Goal: Task Accomplishment & Management: Use online tool/utility

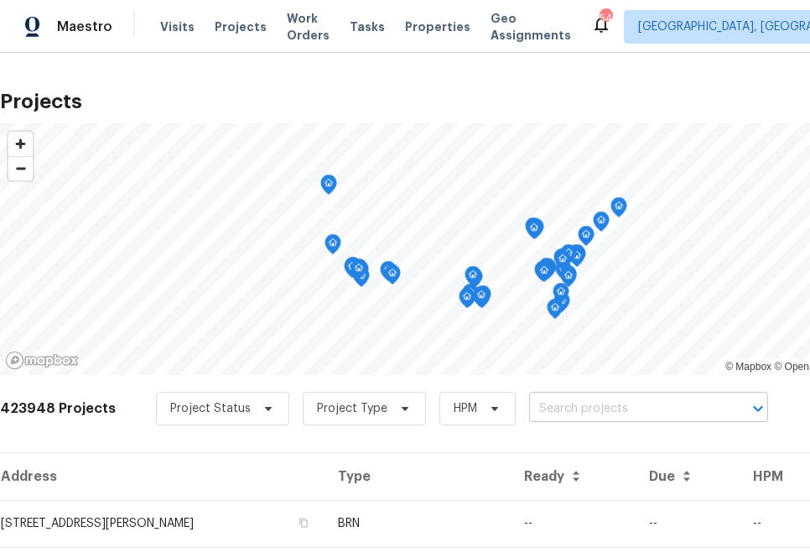
click at [639, 408] on input "text" at bounding box center [625, 409] width 192 height 26
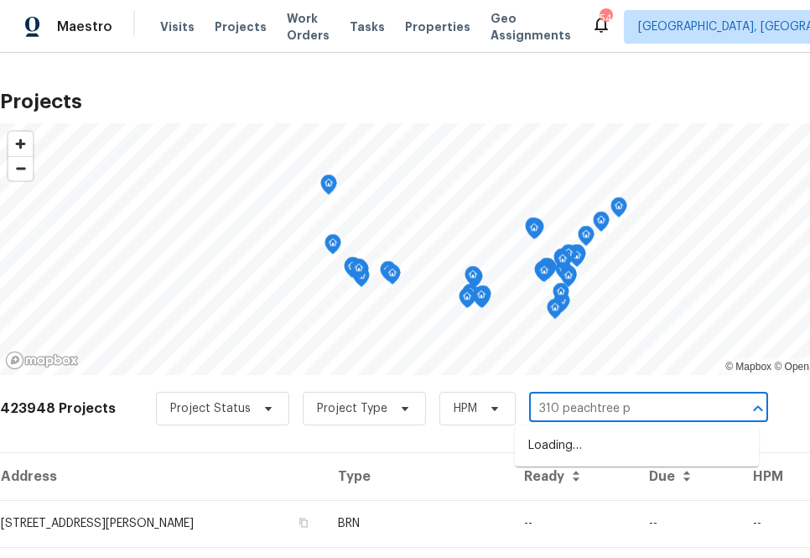
type input "[STREET_ADDRESS]"
click at [584, 444] on li "[STREET_ADDRESS]" at bounding box center [637, 446] width 244 height 28
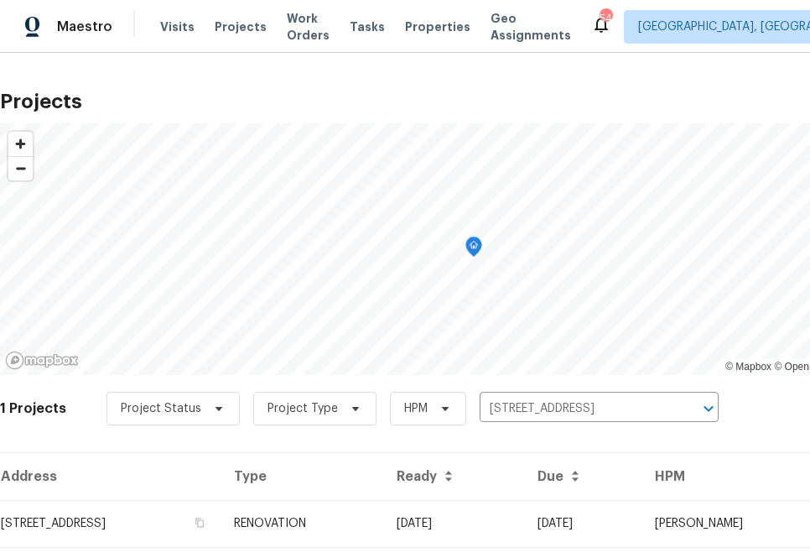
scroll to position [43, 0]
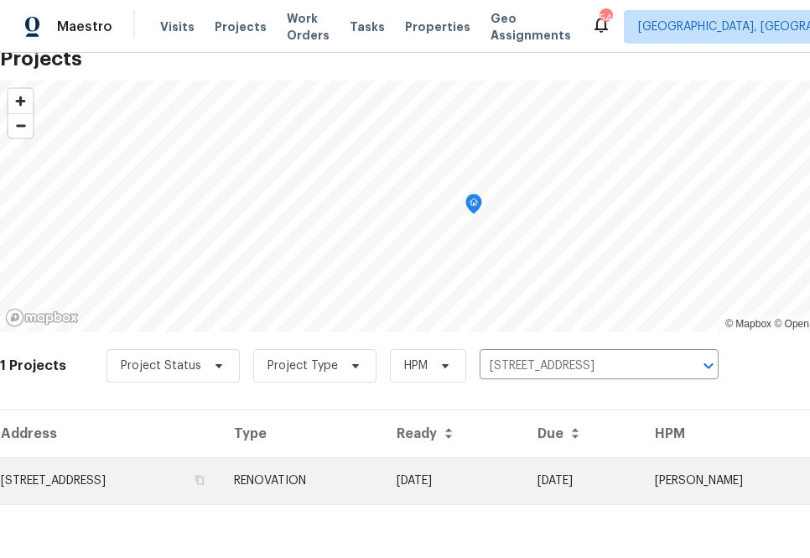
click at [154, 494] on td "[STREET_ADDRESS]" at bounding box center [110, 480] width 221 height 47
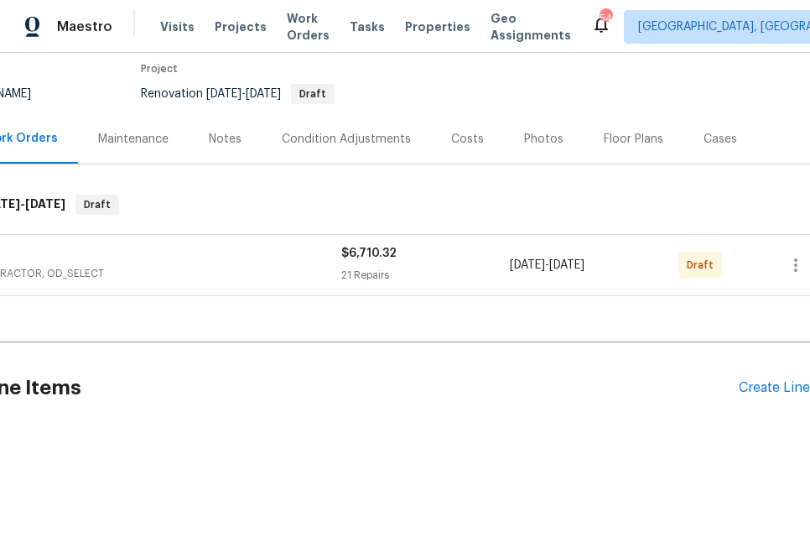
scroll to position [140, 138]
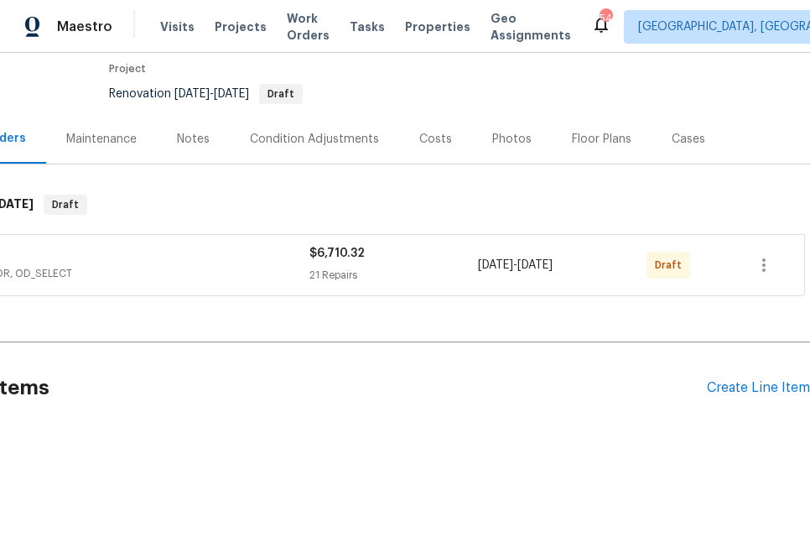
click at [783, 397] on div "Pending Line Items Create Line Item" at bounding box center [336, 388] width 948 height 78
click at [778, 391] on div "Create Line Item" at bounding box center [758, 388] width 103 height 16
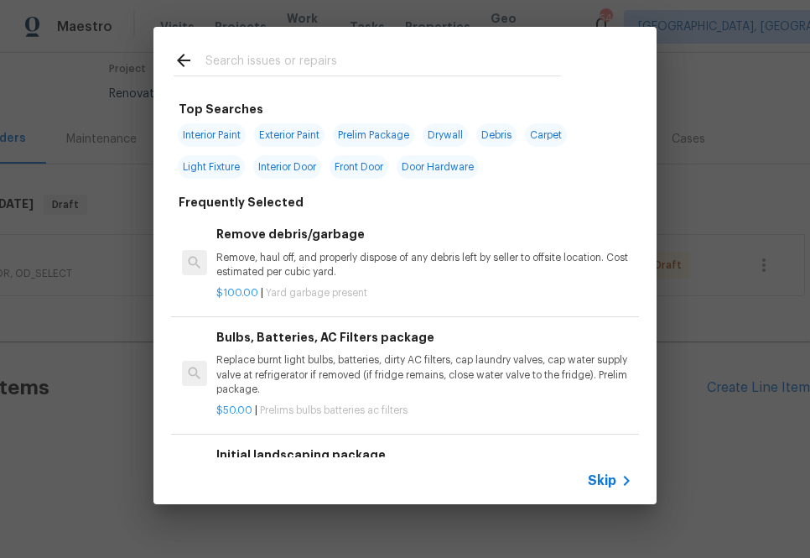
click at [627, 476] on icon at bounding box center [626, 480] width 20 height 20
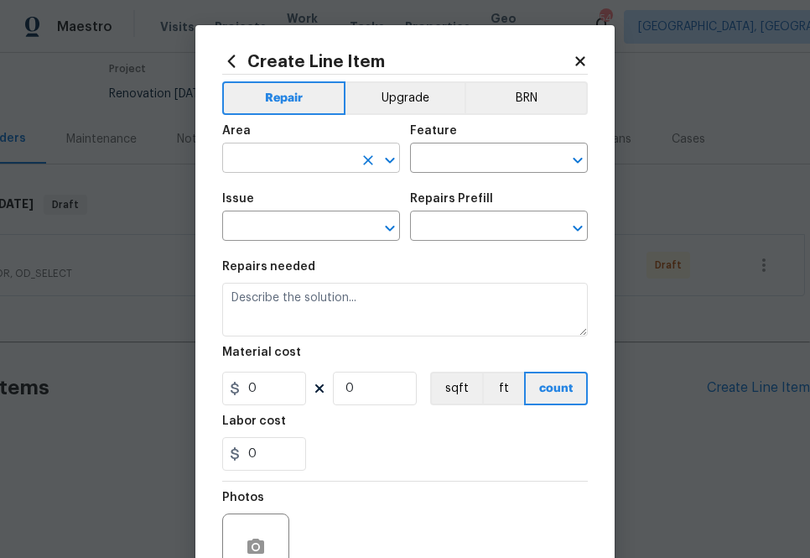
click at [289, 169] on input "text" at bounding box center [287, 160] width 131 height 26
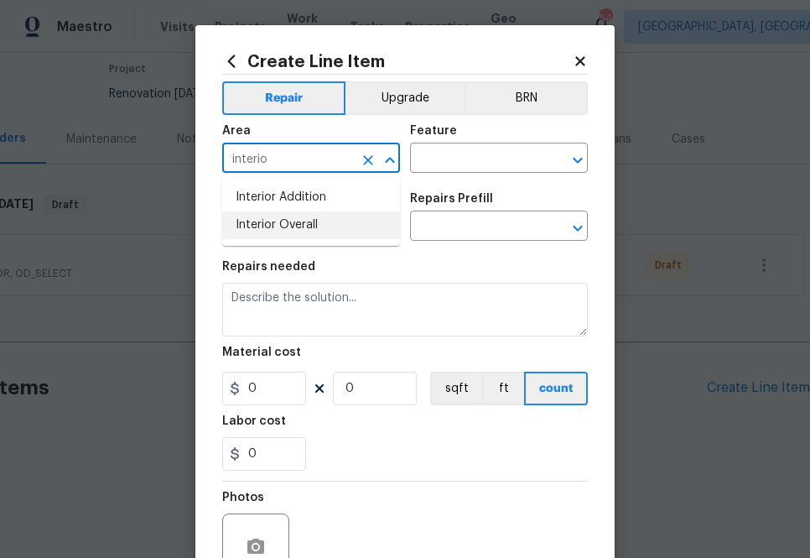
click at [288, 216] on li "Interior Overall" at bounding box center [311, 225] width 178 height 28
type input "Interior Overall"
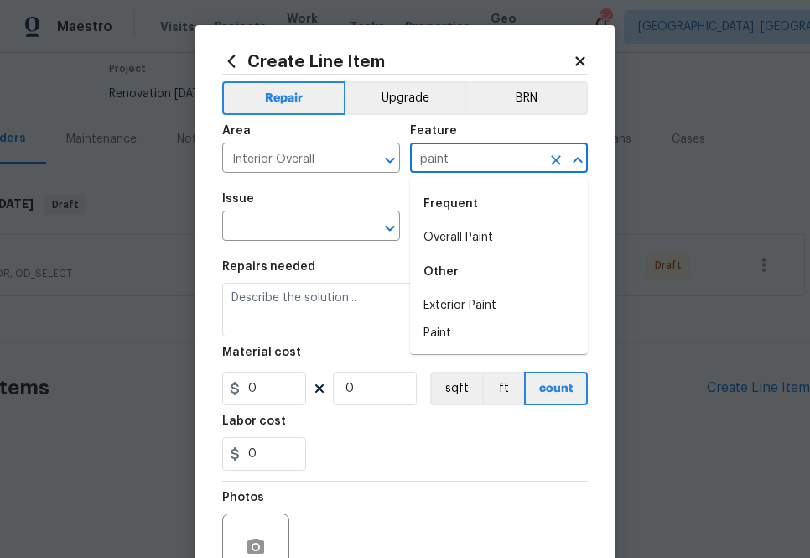
click at [463, 221] on div "Frequent" at bounding box center [499, 204] width 178 height 40
click at [463, 229] on li "Overall Paint" at bounding box center [499, 238] width 178 height 28
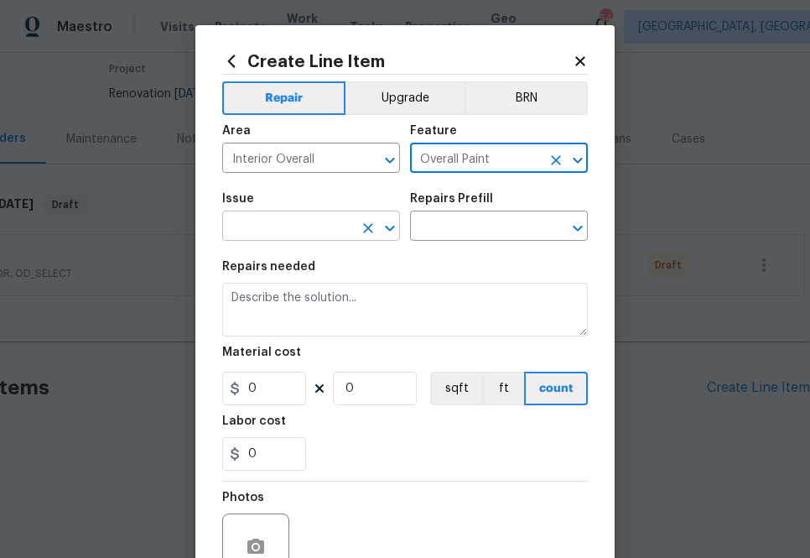
type input "Overall Paint"
click at [314, 225] on input "text" at bounding box center [287, 228] width 131 height 26
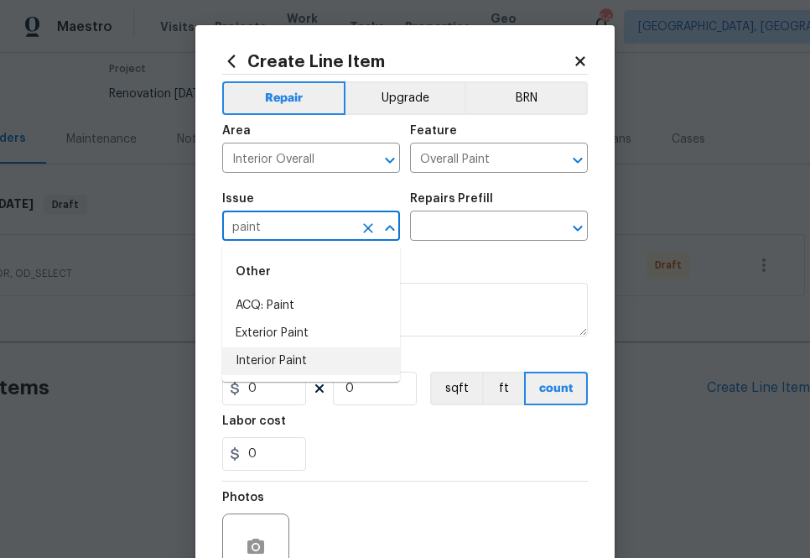
click at [323, 361] on li "Interior Paint" at bounding box center [311, 361] width 178 height 28
type input "Interior Paint"
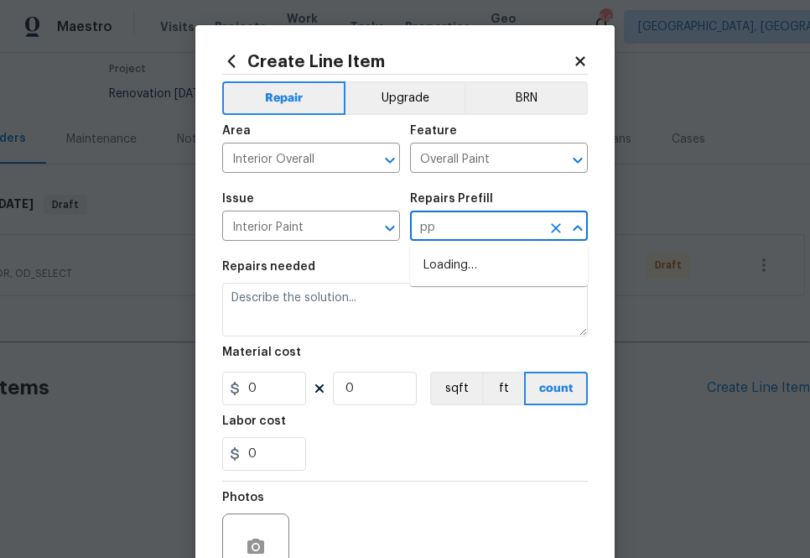
type input "ppg"
click at [470, 264] on li "PPG Paint Materials - Interior Paint $1.00" at bounding box center [499, 274] width 178 height 45
type input "PPG Paint Materials - Interior Paint $1.00"
type textarea "PPG Paint Materials ordered by Opendoor"
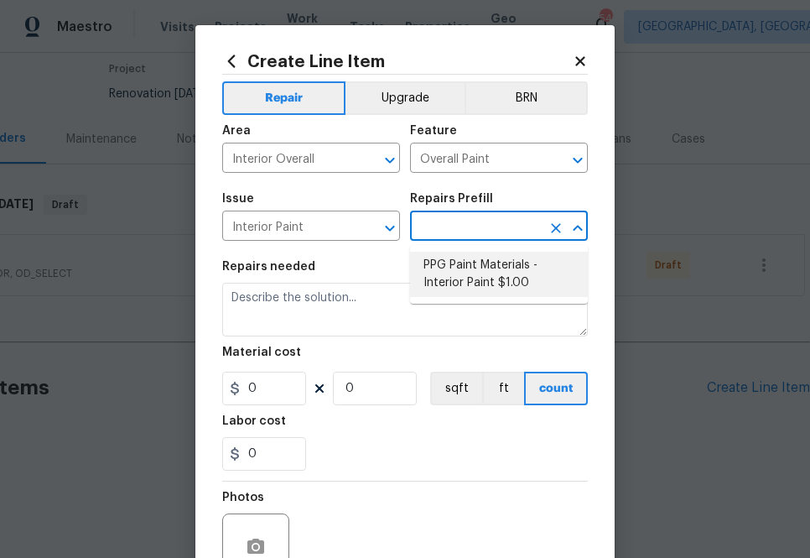
type input "1"
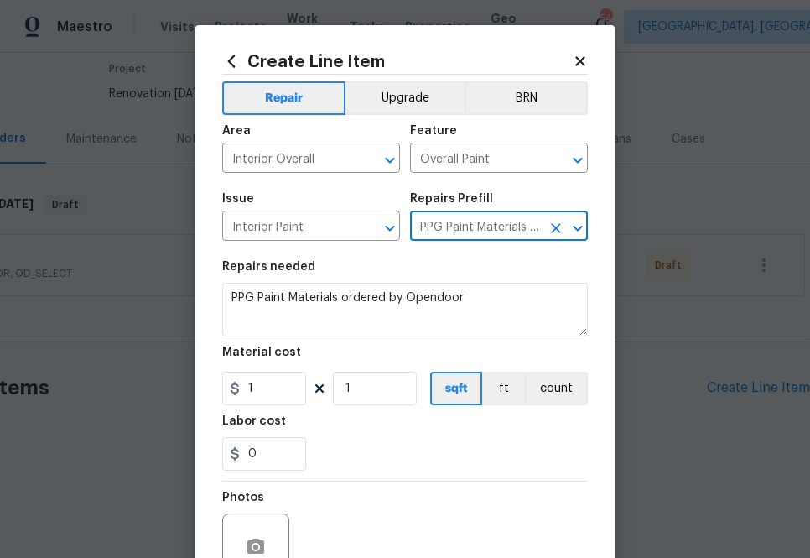
type input "PPG Paint Materials - Interior Paint $1.00"
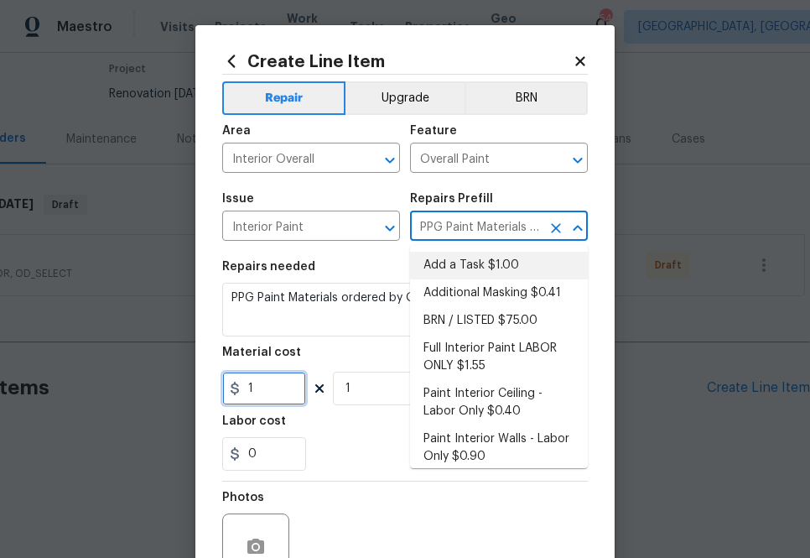
click at [278, 401] on input "1" at bounding box center [264, 388] width 84 height 34
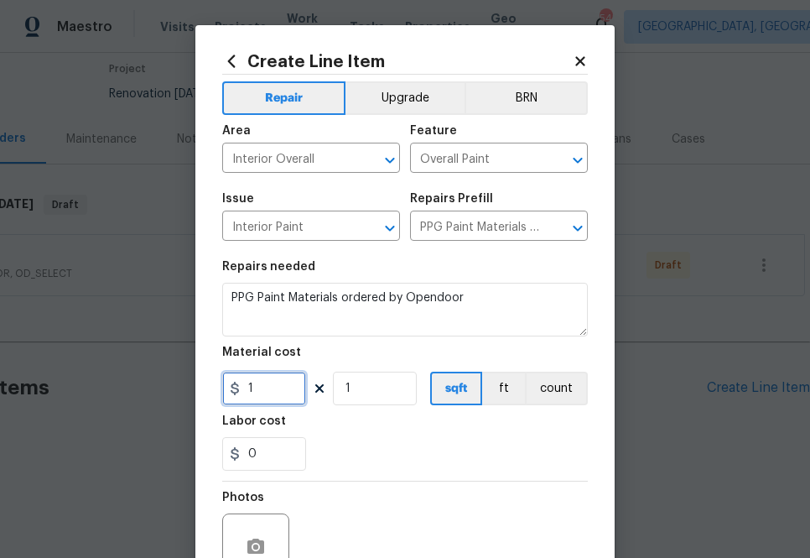
click at [278, 401] on input "1" at bounding box center [264, 388] width 84 height 34
paste input "text"
click at [273, 382] on input "1" at bounding box center [264, 388] width 84 height 34
paste input "text"
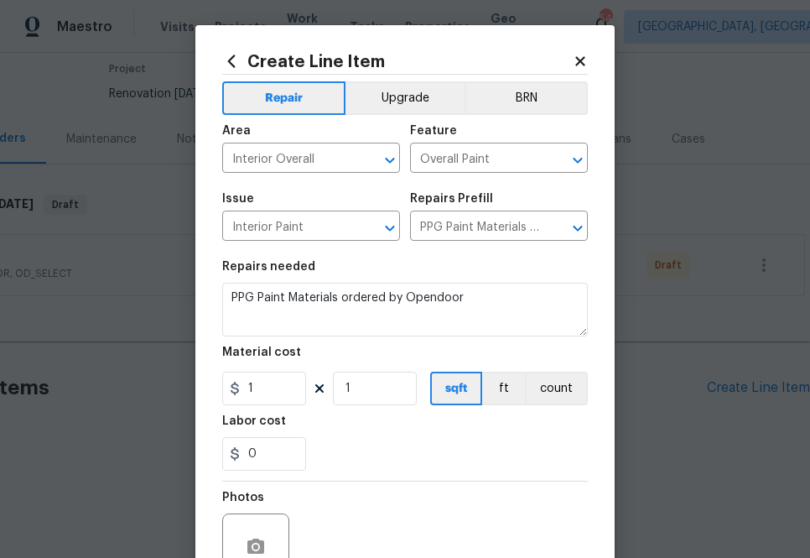
click at [351, 444] on div "0" at bounding box center [405, 454] width 366 height 34
click at [266, 392] on input "1" at bounding box center [264, 388] width 84 height 34
click at [299, 378] on input "1" at bounding box center [264, 388] width 84 height 34
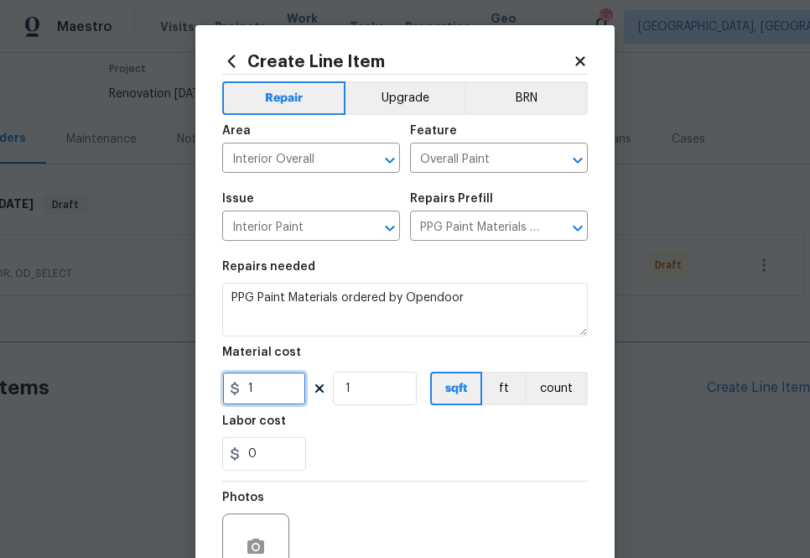
paste input "text"
click at [287, 382] on input "1" at bounding box center [264, 388] width 84 height 34
paste input "646.49"
type input "646.49"
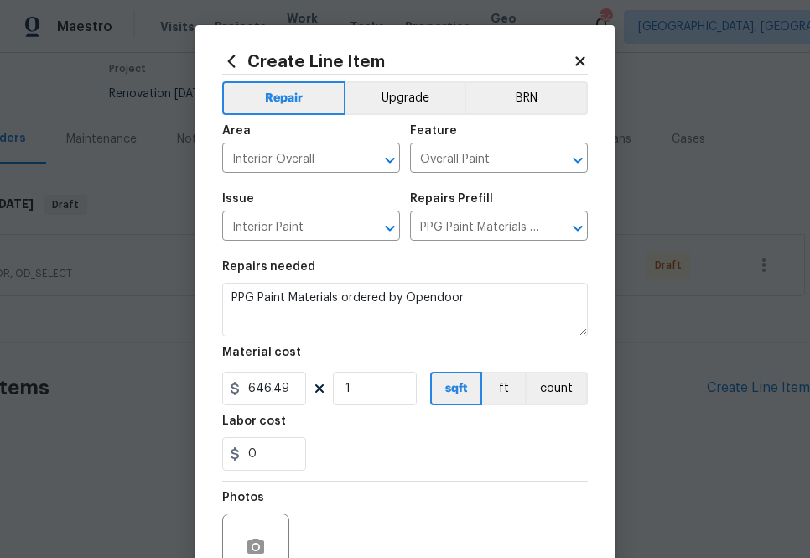
click at [350, 467] on div "0" at bounding box center [405, 454] width 366 height 34
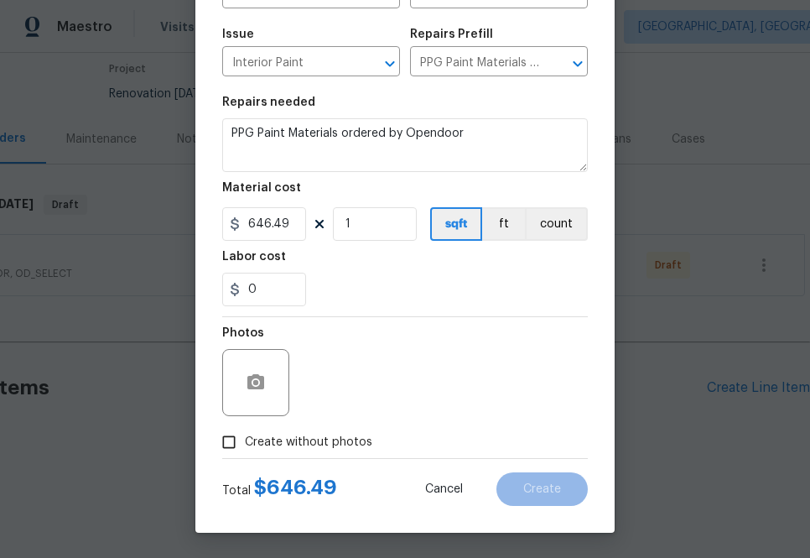
click at [333, 448] on span "Create without photos" at bounding box center [308, 443] width 127 height 18
click at [245, 448] on input "Create without photos" at bounding box center [229, 442] width 32 height 32
checkbox input "true"
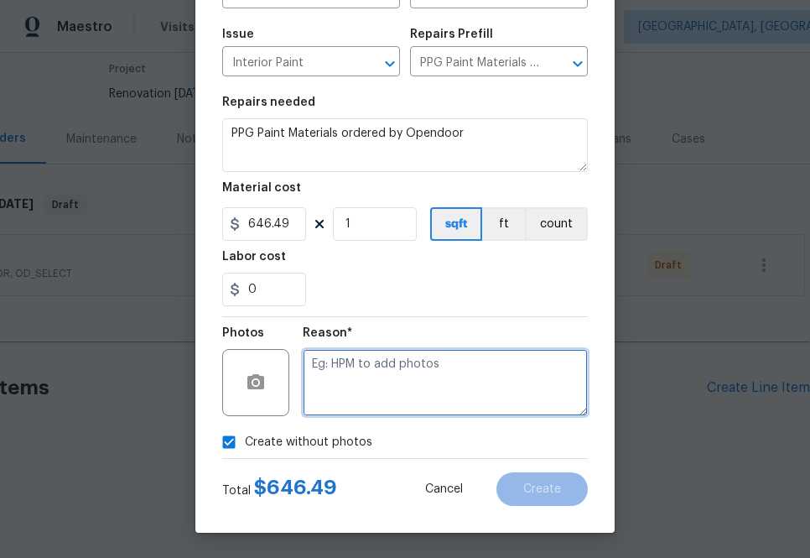
click at [378, 397] on textarea at bounding box center [445, 382] width 285 height 67
type textarea "na"
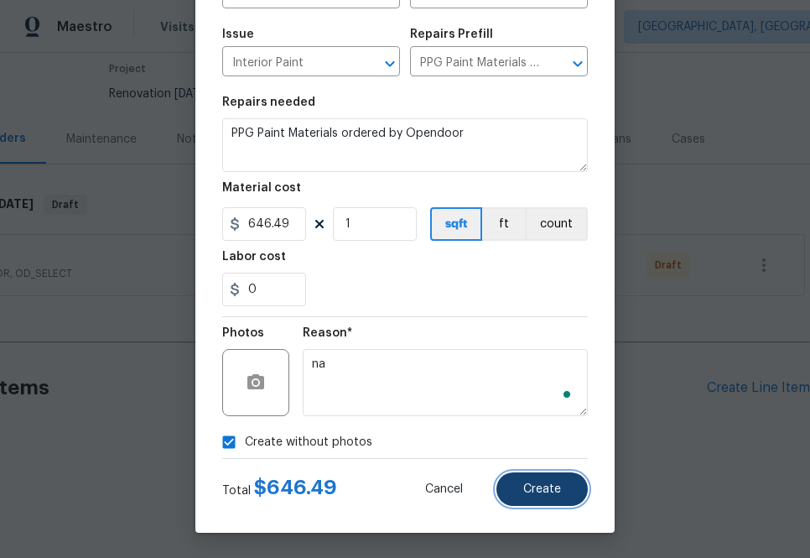
click at [558, 501] on button "Create" at bounding box center [541, 489] width 91 height 34
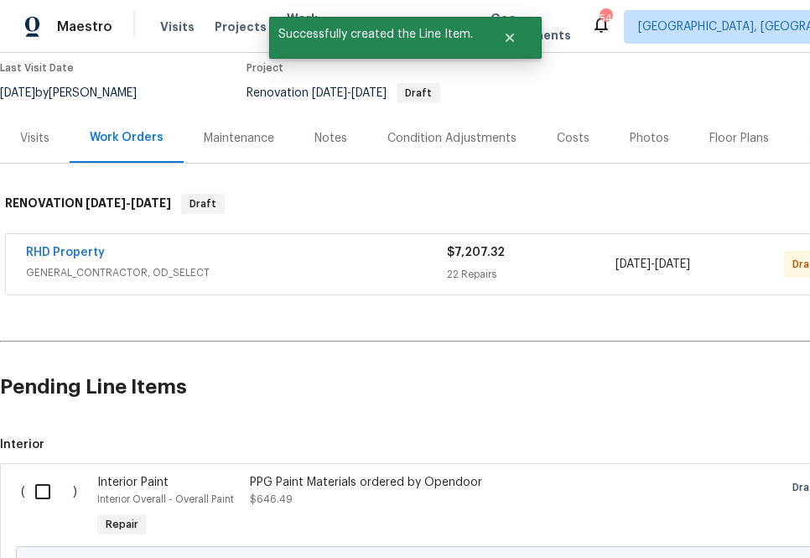
scroll to position [331, 0]
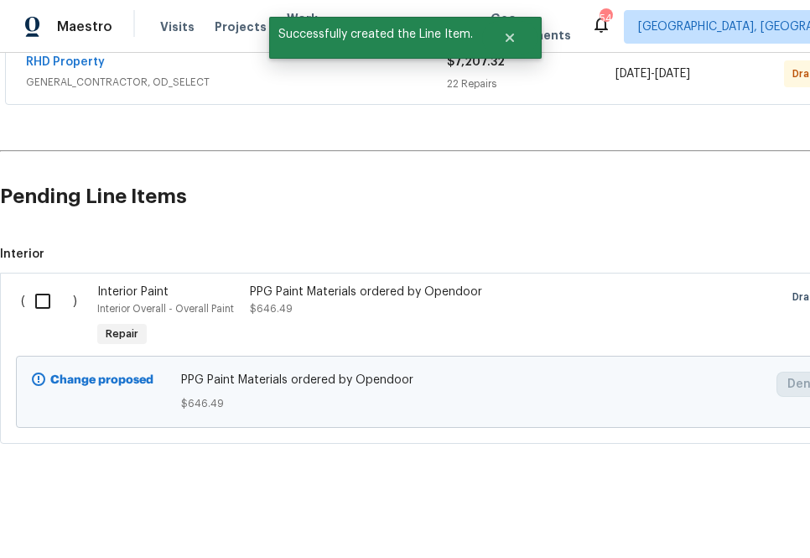
click at [43, 288] on input "checkbox" at bounding box center [49, 300] width 48 height 35
checkbox input "true"
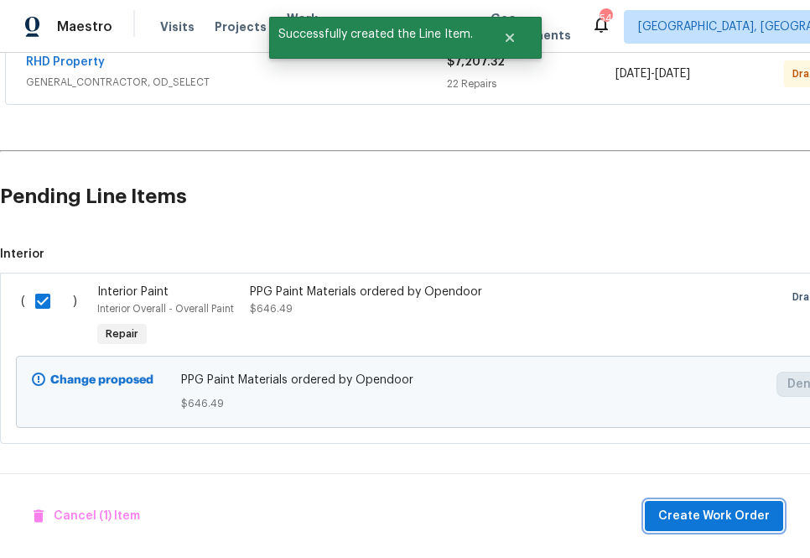
click at [698, 515] on span "Create Work Order" at bounding box center [714, 516] width 112 height 21
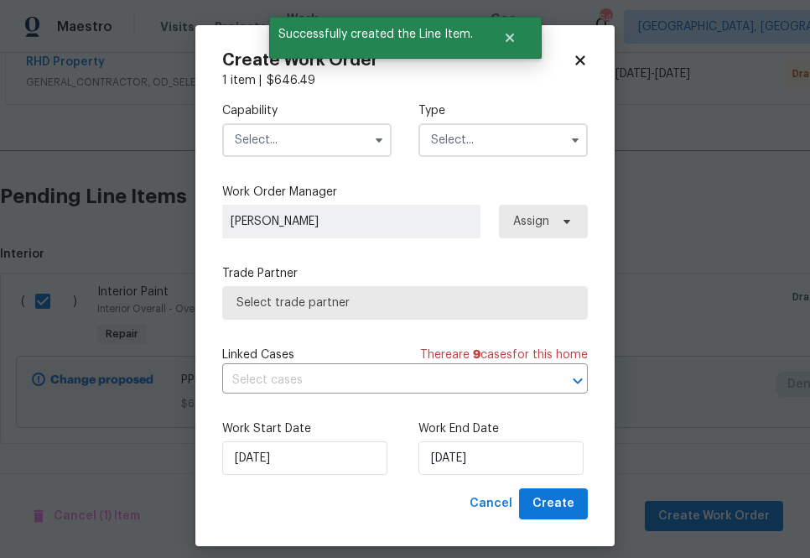
click at [351, 142] on input "text" at bounding box center [306, 140] width 169 height 34
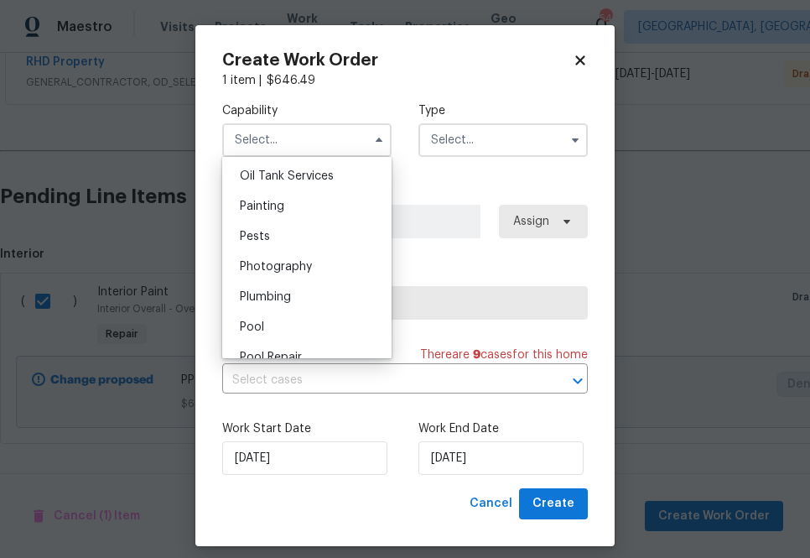
scroll to position [1380, 0]
click at [308, 207] on div "Painting" at bounding box center [306, 205] width 161 height 30
type input "Painting"
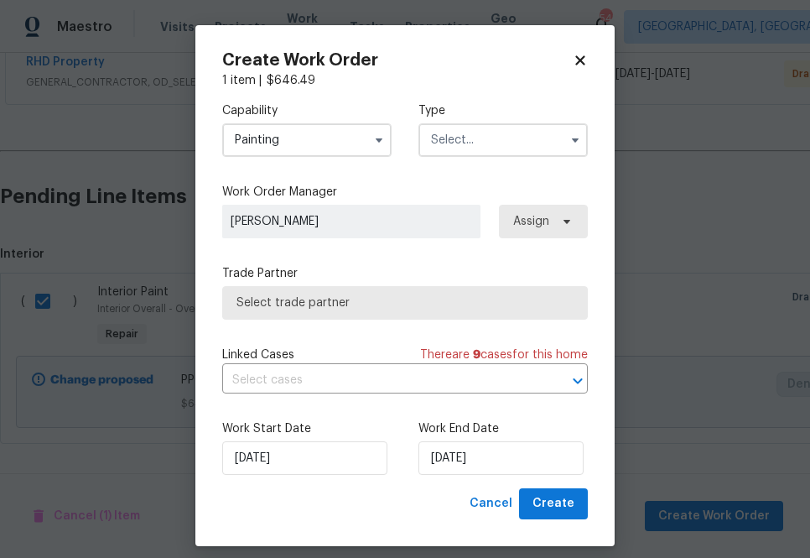
click at [469, 136] on input "text" at bounding box center [502, 140] width 169 height 34
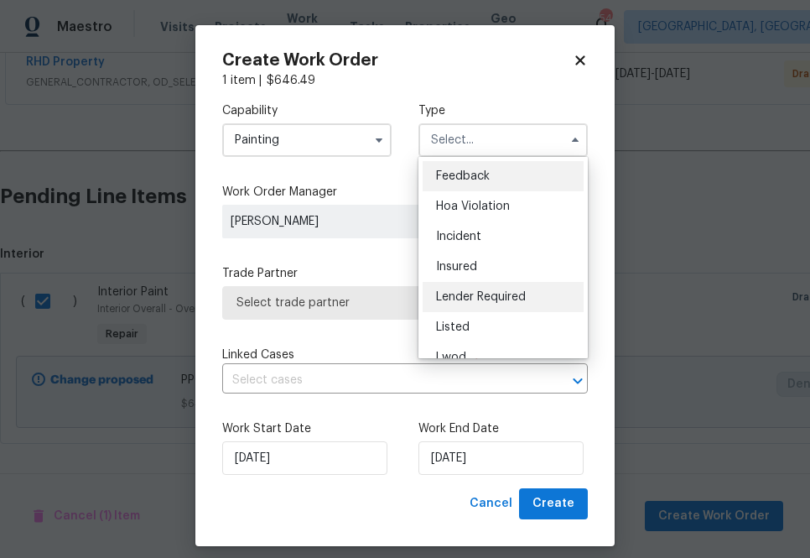
scroll to position [200, 0]
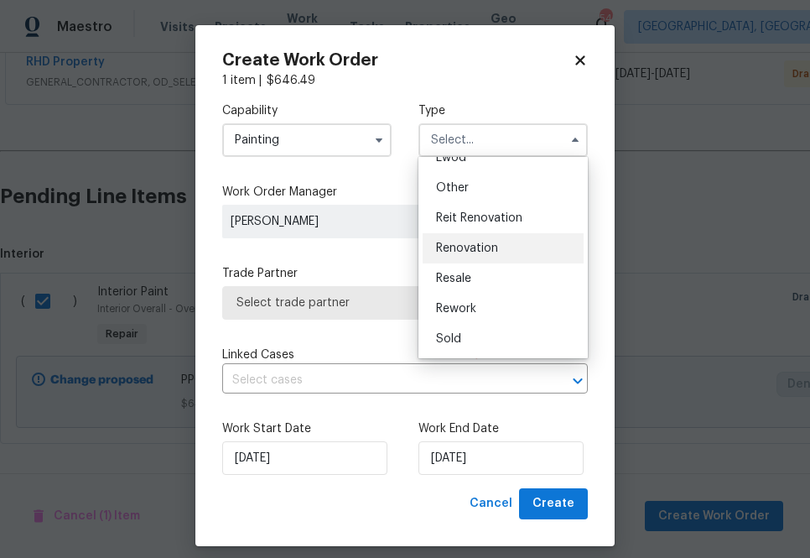
click at [491, 243] on span "Renovation" at bounding box center [467, 248] width 62 height 12
type input "Renovation"
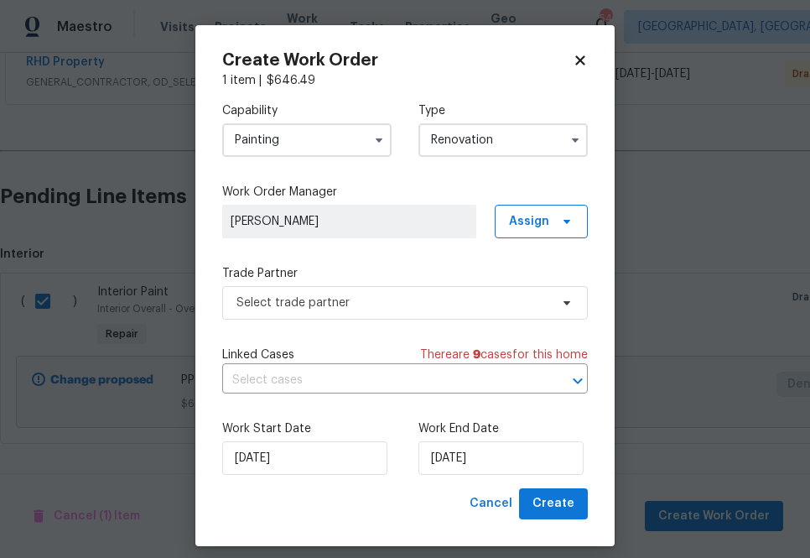
click at [558, 198] on label "Work Order Manager" at bounding box center [405, 192] width 366 height 17
click at [558, 231] on span "Assign" at bounding box center [541, 222] width 93 height 34
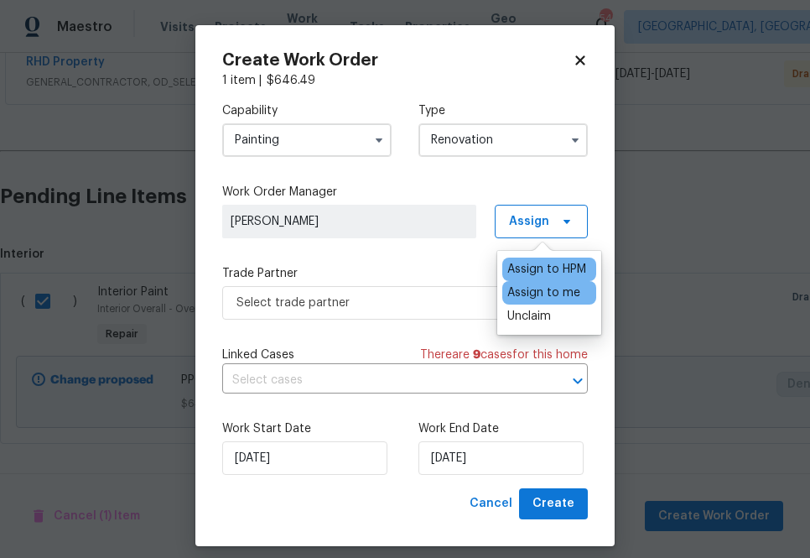
click at [531, 300] on div "Assign to me" at bounding box center [543, 292] width 73 height 17
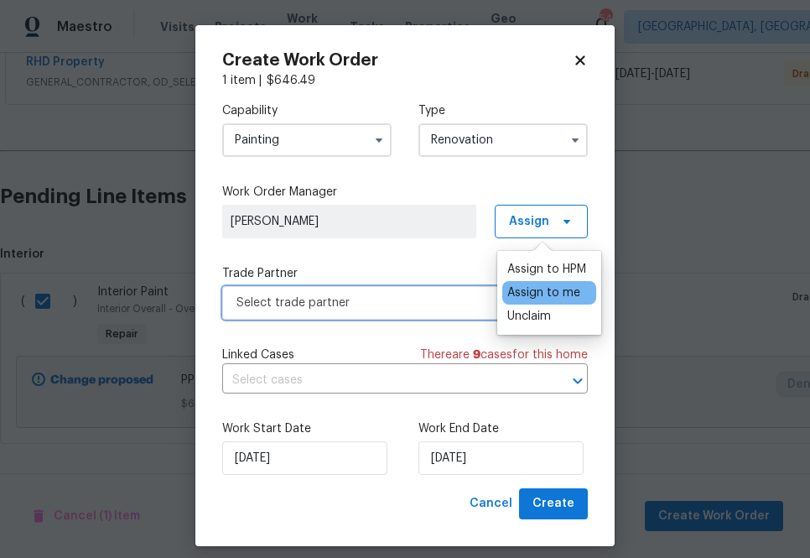
click at [418, 298] on span "Select trade partner" at bounding box center [392, 302] width 313 height 17
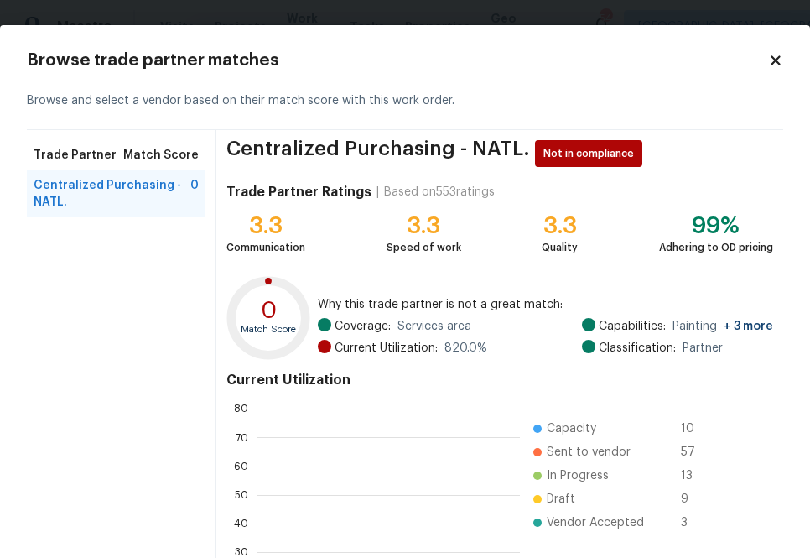
scroll to position [235, 263]
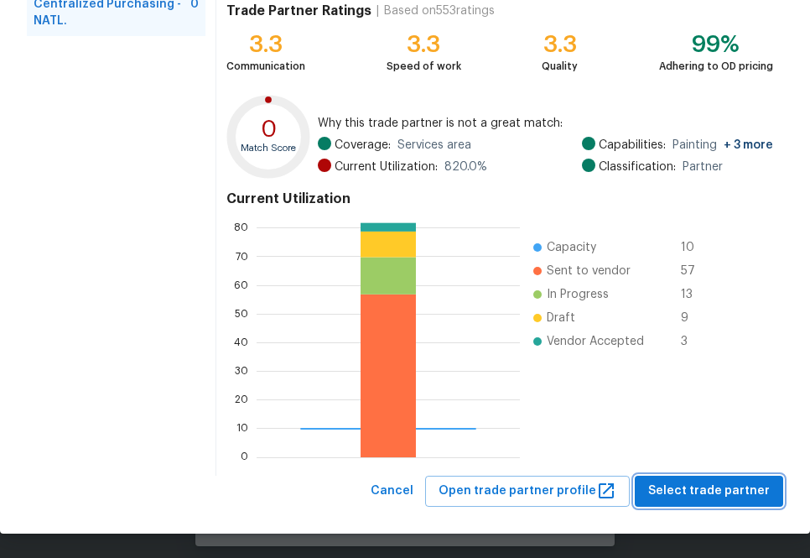
click at [725, 494] on span "Select trade partner" at bounding box center [709, 490] width 122 height 21
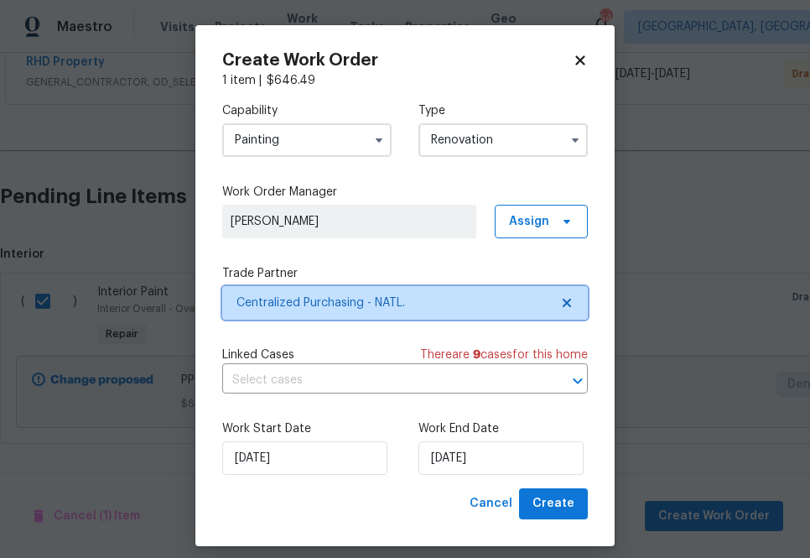
scroll to position [0, 0]
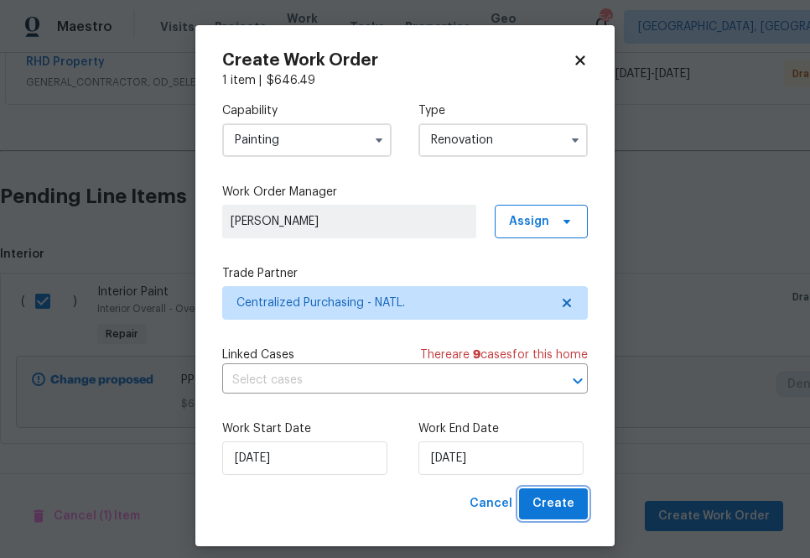
click at [554, 492] on button "Create" at bounding box center [553, 503] width 69 height 31
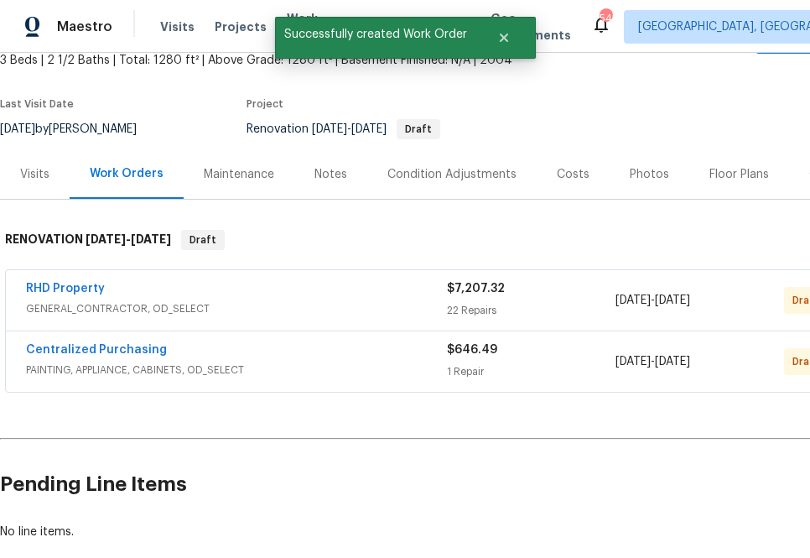
scroll to position [105, 1]
click at [146, 345] on link "Centralized Purchasing" at bounding box center [95, 350] width 141 height 12
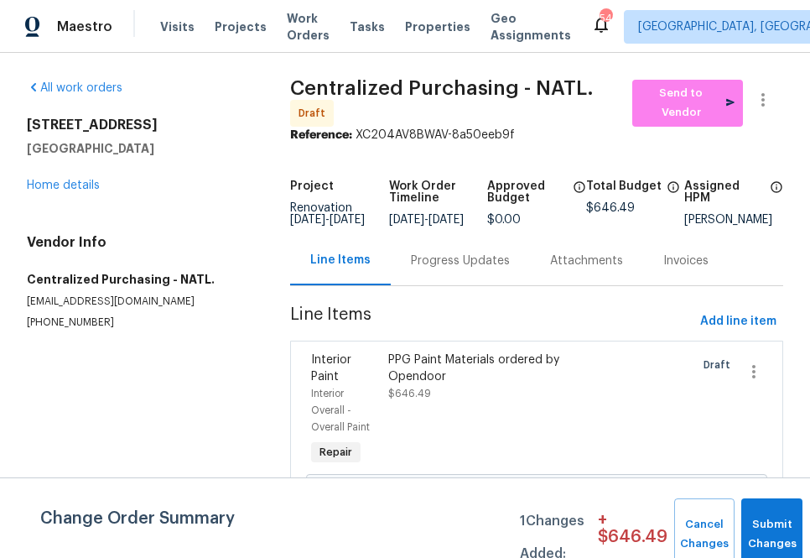
scroll to position [63, 0]
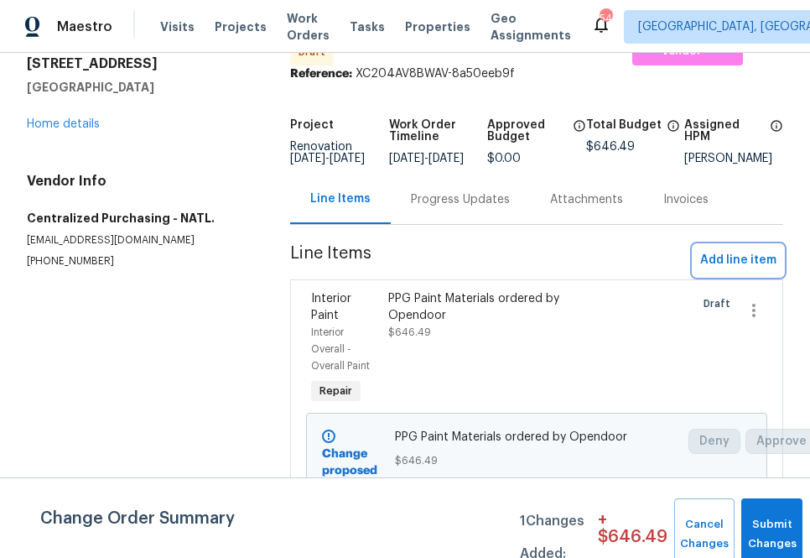
click at [722, 267] on span "Add line item" at bounding box center [738, 260] width 76 height 21
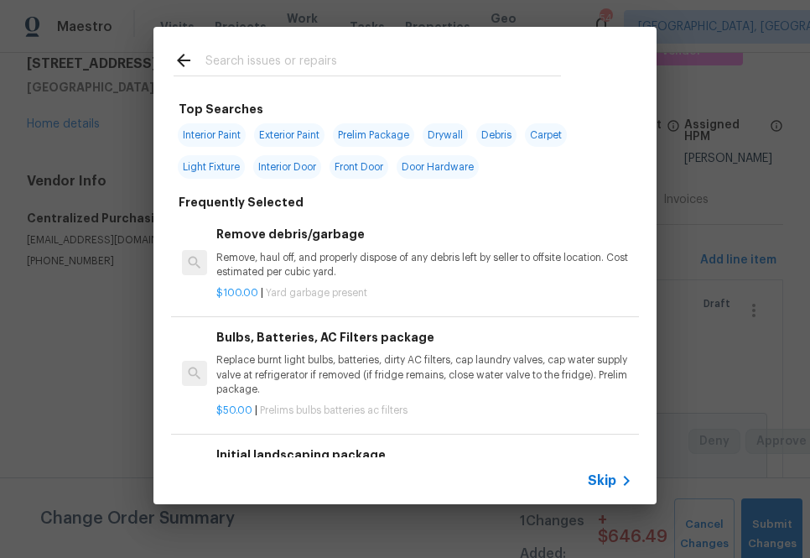
click at [628, 478] on icon at bounding box center [626, 480] width 20 height 20
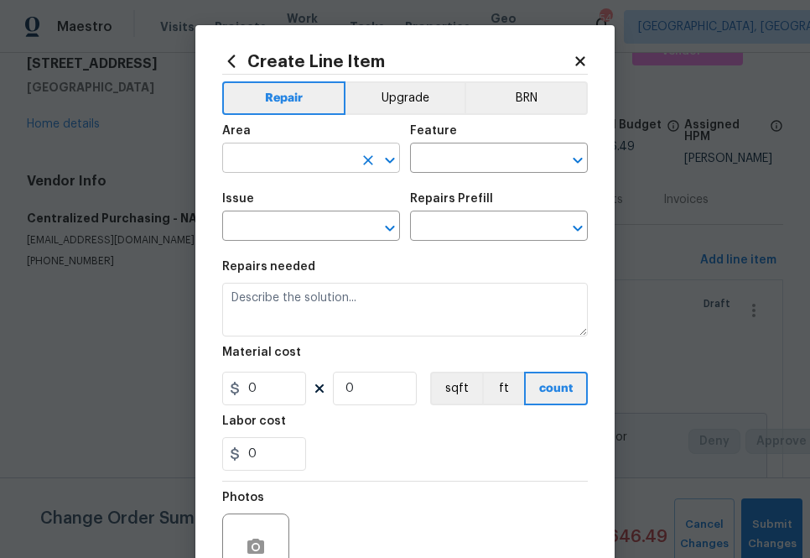
click at [314, 153] on input "text" at bounding box center [287, 160] width 131 height 26
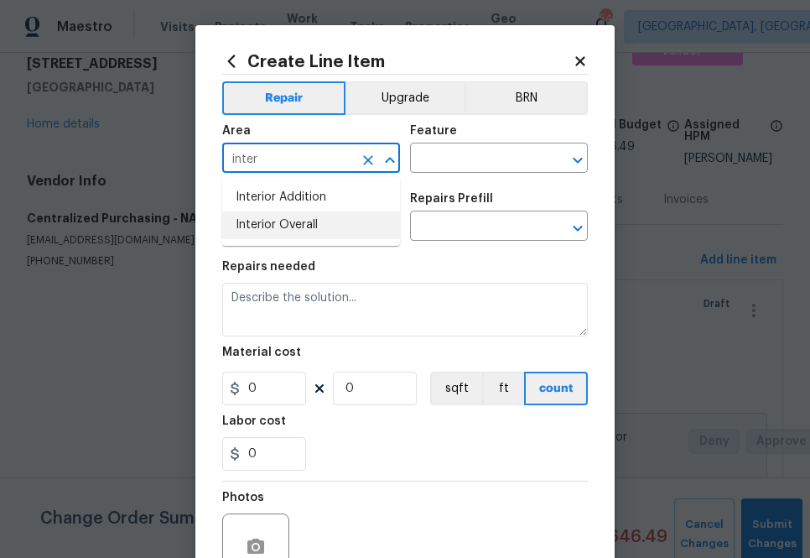
click at [310, 221] on li "Interior Overall" at bounding box center [311, 225] width 178 height 28
type input "Interior Overall"
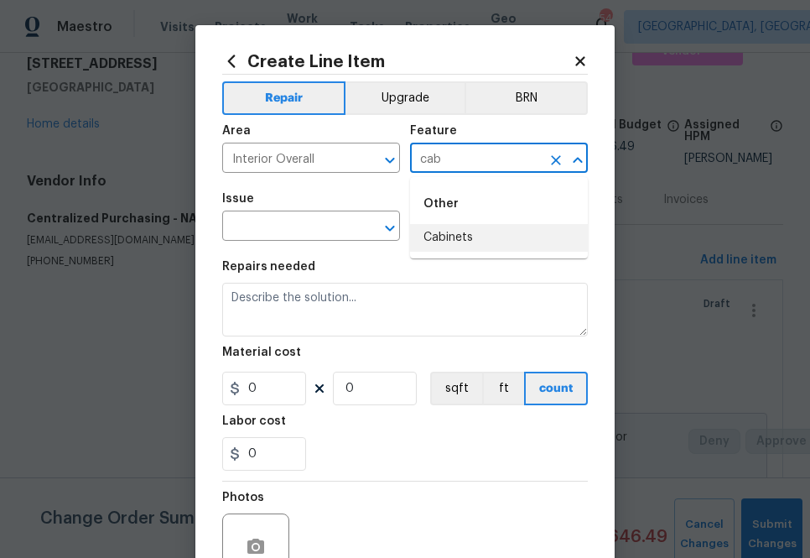
click at [436, 236] on li "Cabinets" at bounding box center [499, 238] width 178 height 28
type input "Cabinets"
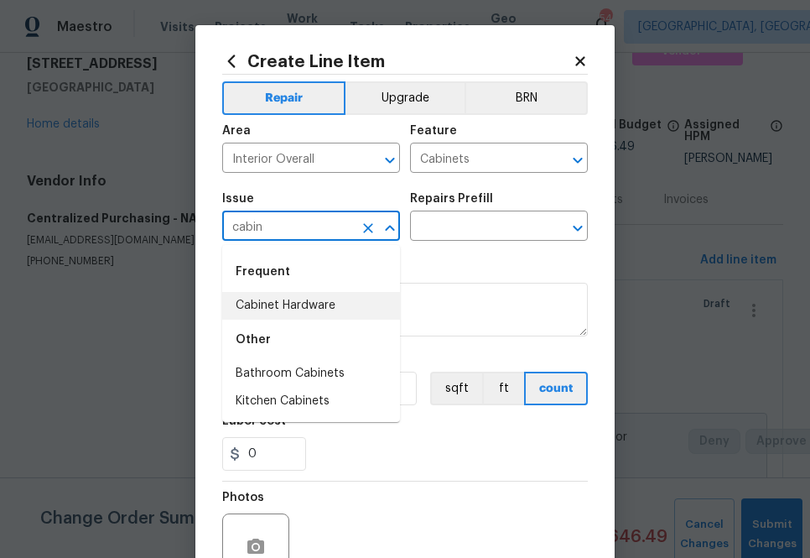
click at [341, 300] on li "Cabinet Hardware" at bounding box center [311, 306] width 178 height 28
type input "Cabinet Hardware"
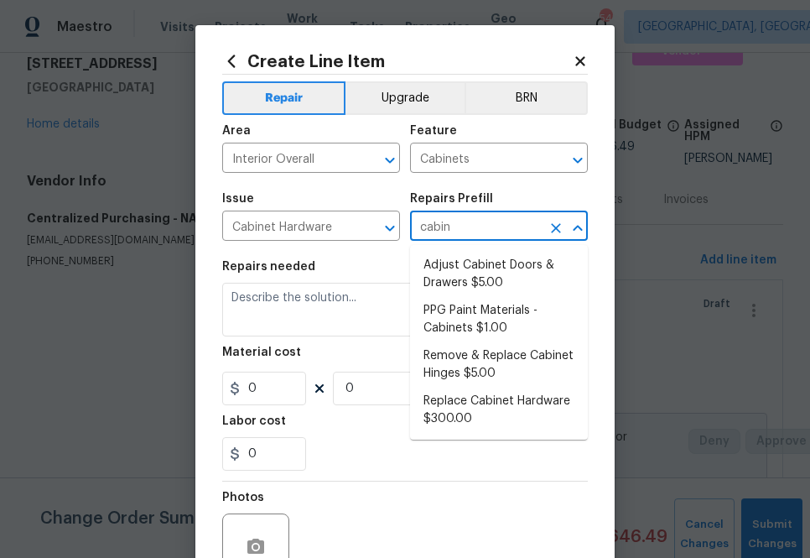
type input "cabine"
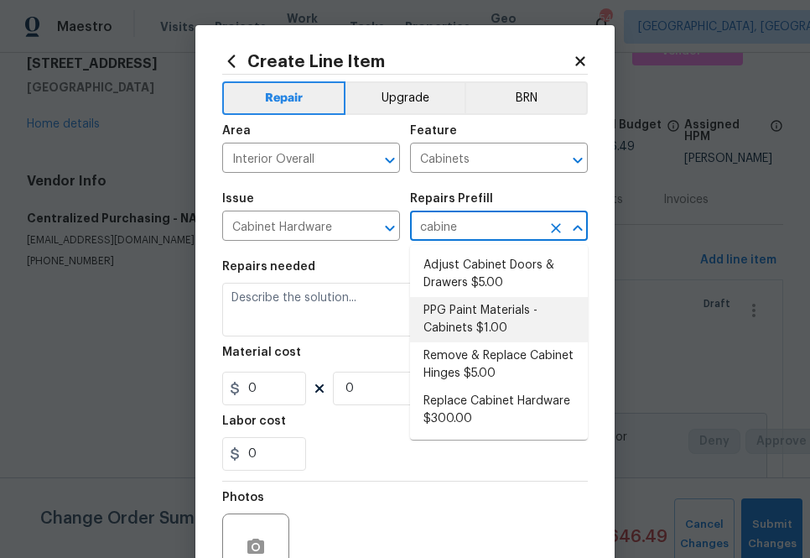
click at [459, 329] on li "PPG Paint Materials - Cabinets $1.00" at bounding box center [499, 319] width 178 height 45
type input "PPG Paint Materials - Cabinets $1.00"
type textarea "PPG Paint Materials ordered by Opendoor"
type input "1"
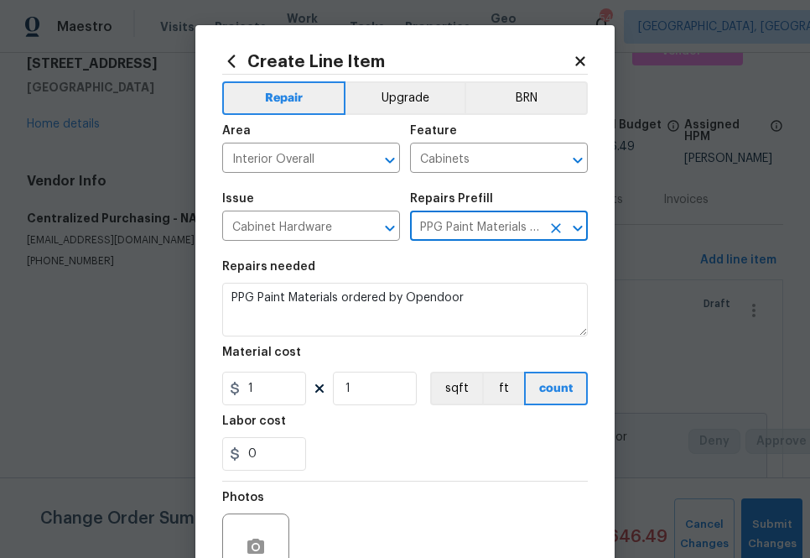
type input "PPG Paint Materials - Cabinets $1.00"
click at [279, 391] on input "1" at bounding box center [264, 388] width 84 height 34
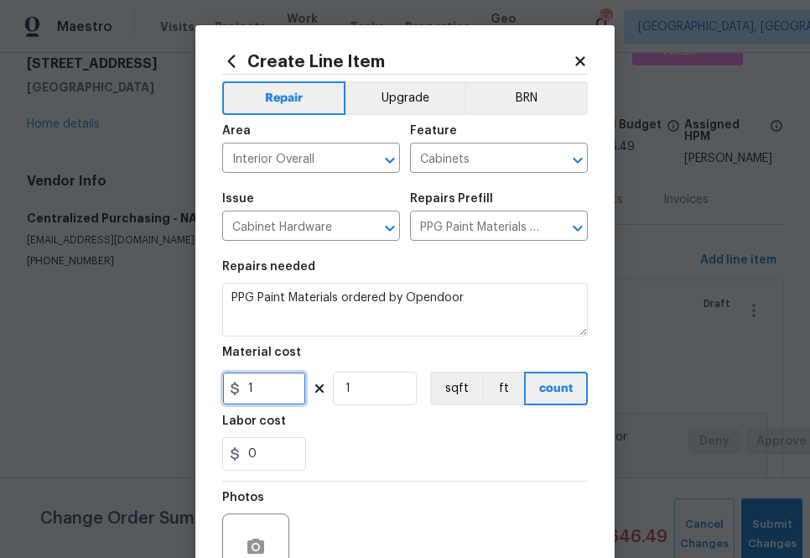
paste input "284.66"
type input "284.66"
click at [373, 503] on div "Photos" at bounding box center [405, 535] width 366 height 109
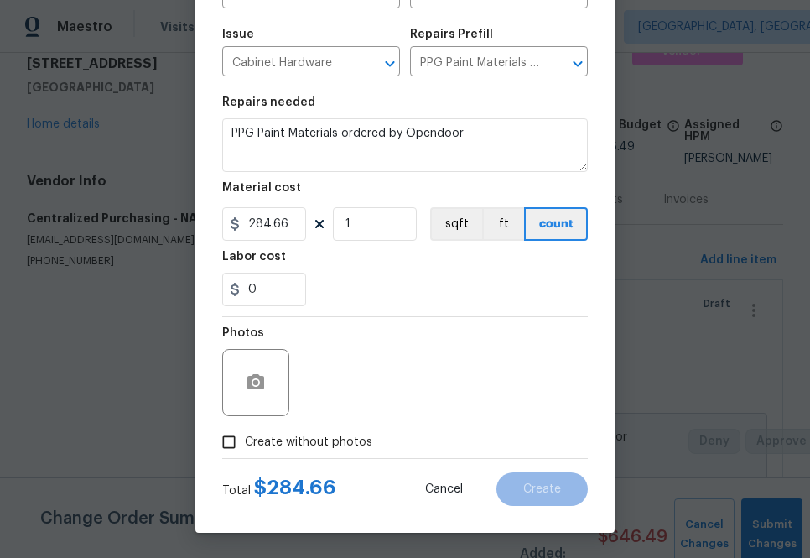
click at [356, 437] on span "Create without photos" at bounding box center [308, 443] width 127 height 18
click at [245, 437] on input "Create without photos" at bounding box center [229, 442] width 32 height 32
checkbox input "true"
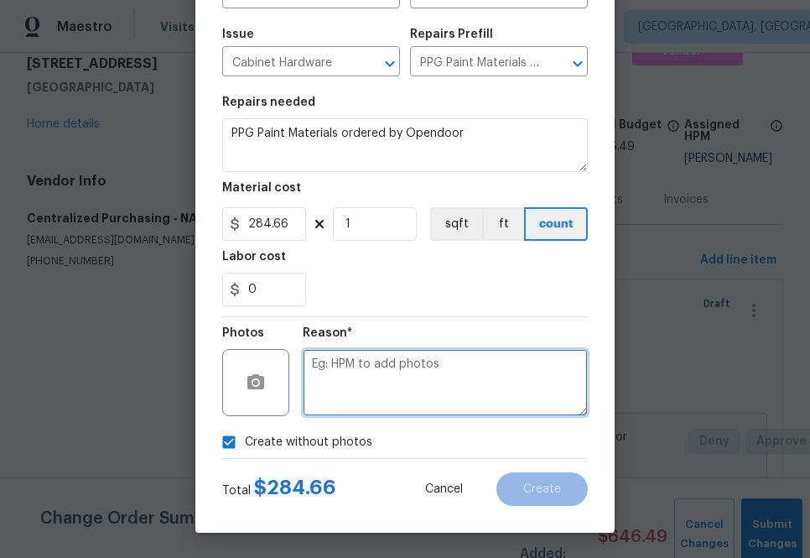
click at [421, 381] on textarea at bounding box center [445, 382] width 285 height 67
type textarea "na"
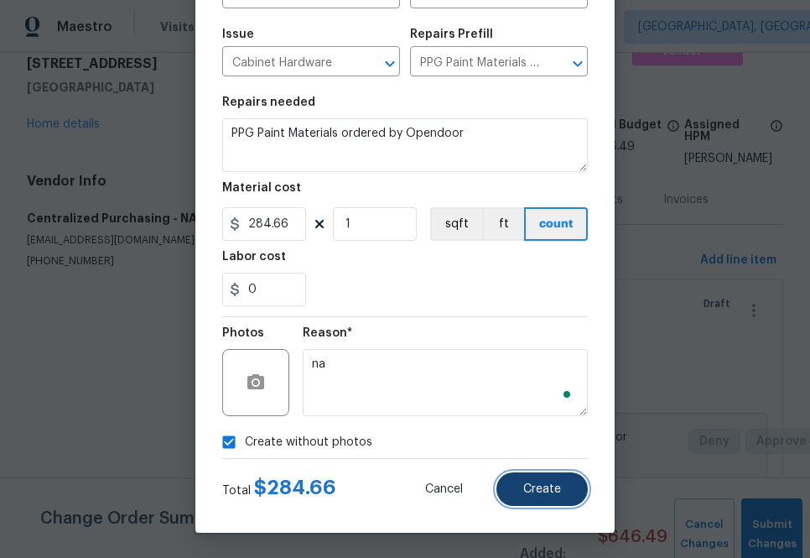
click at [557, 493] on span "Create" at bounding box center [542, 489] width 38 height 13
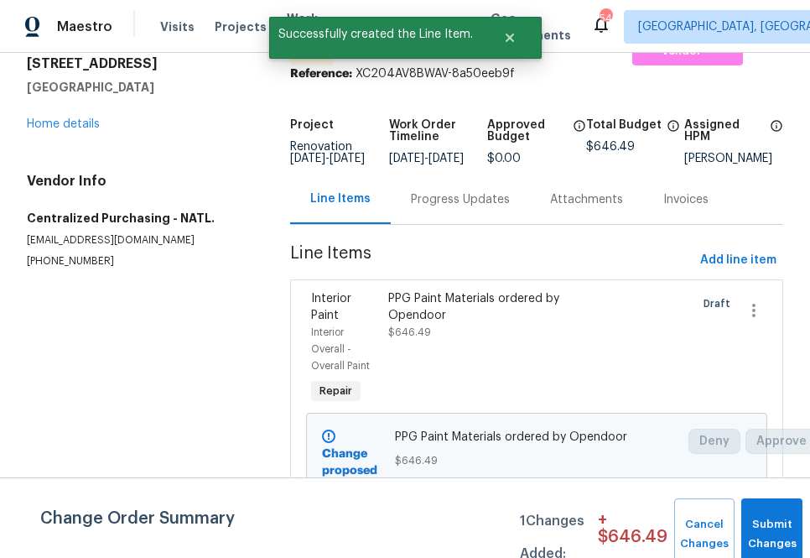
scroll to position [0, 0]
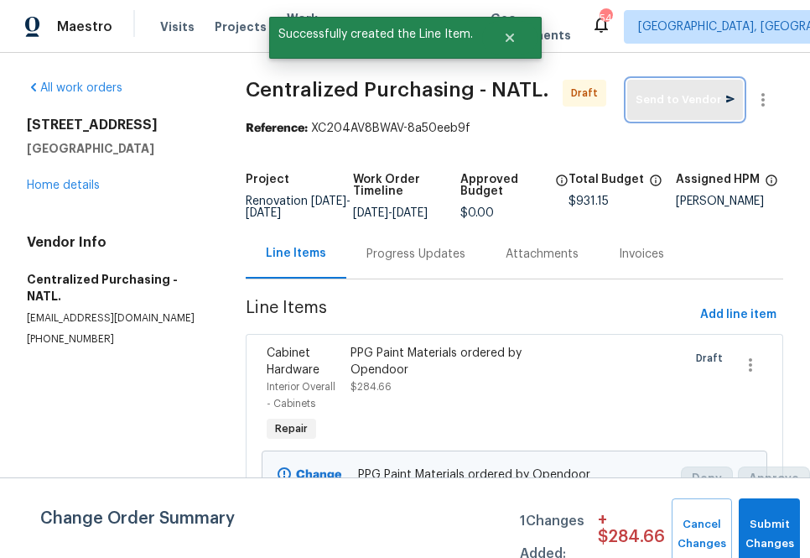
click at [657, 108] on span "Send to Vendor" at bounding box center [685, 100] width 99 height 19
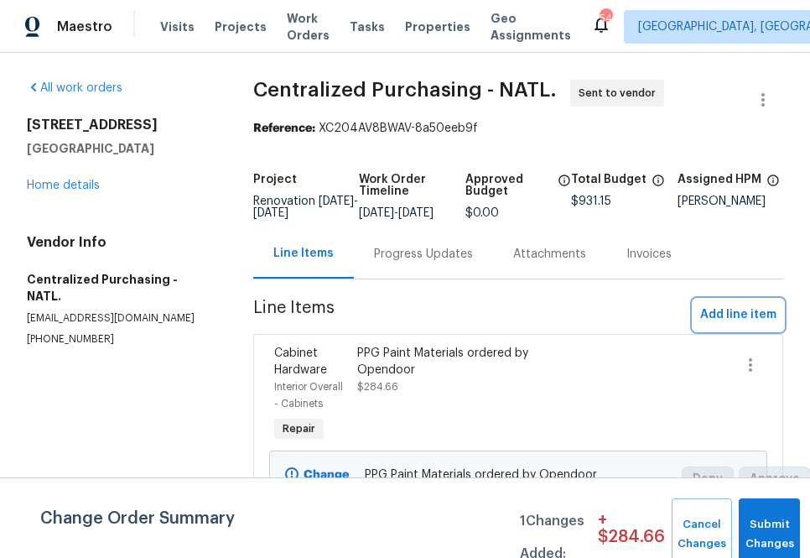
click at [745, 325] on span "Add line item" at bounding box center [738, 314] width 76 height 21
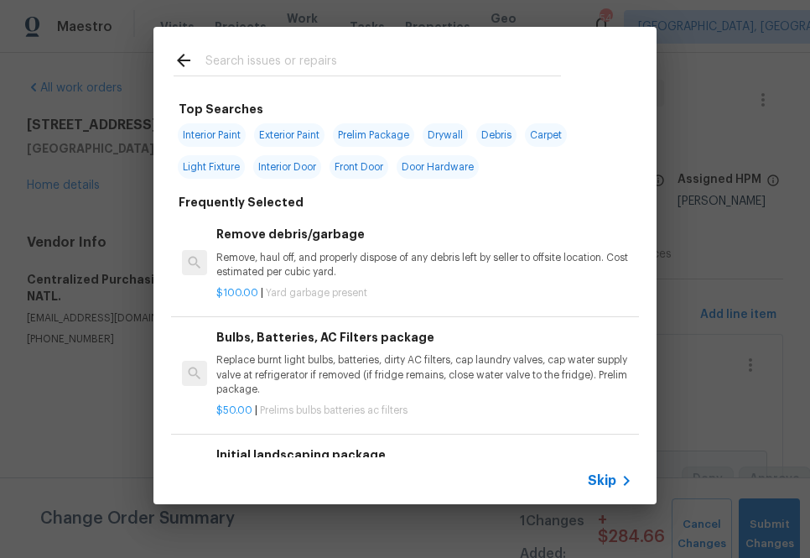
click at [599, 472] on span "Skip" at bounding box center [602, 480] width 29 height 17
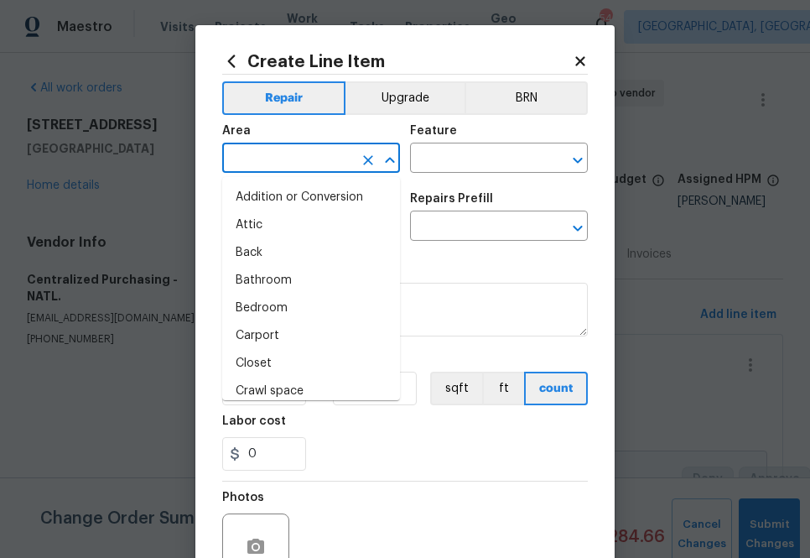
click at [270, 161] on input "text" at bounding box center [287, 160] width 131 height 26
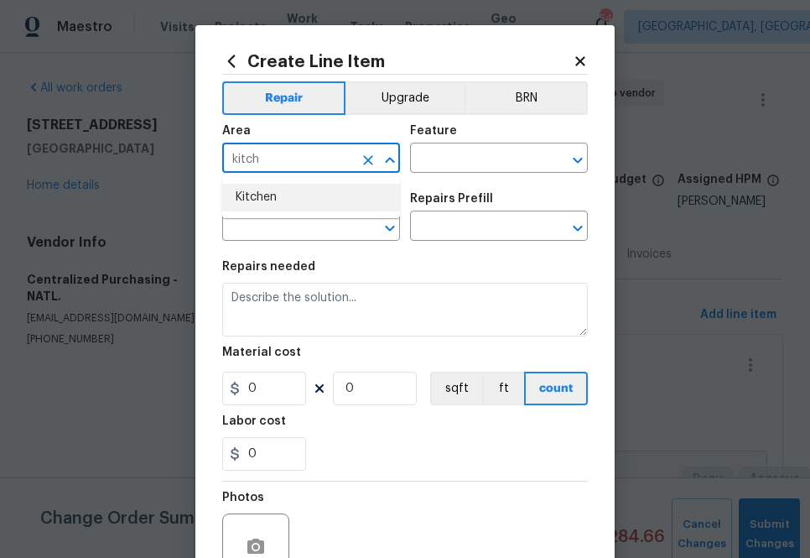
click at [288, 194] on li "Kitchen" at bounding box center [311, 198] width 178 height 28
type input "Kitchen"
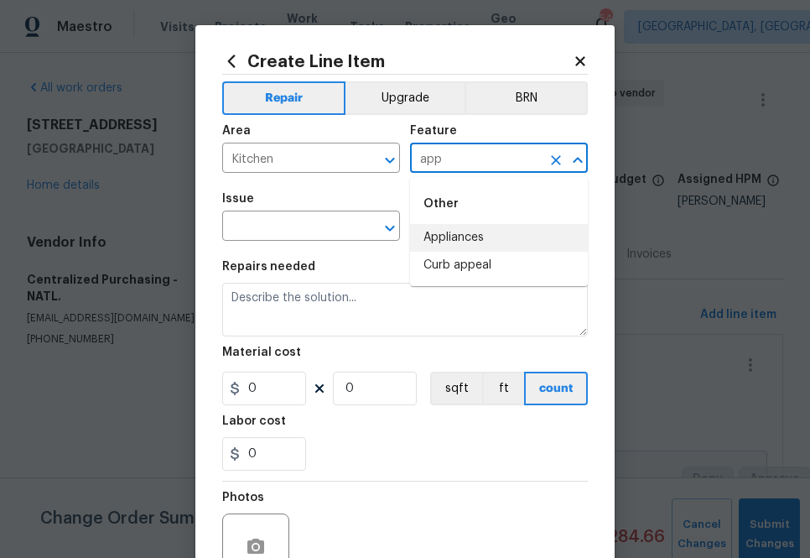
click at [451, 234] on li "Appliances" at bounding box center [499, 238] width 178 height 28
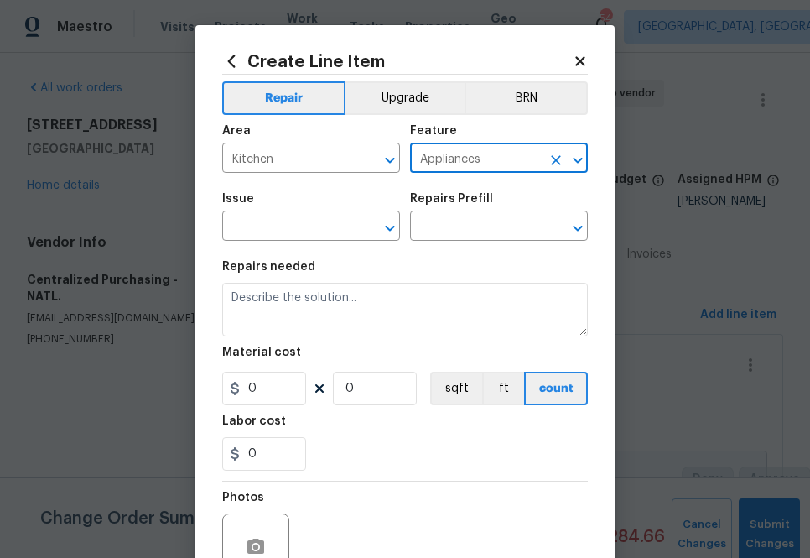
type input "Appliances"
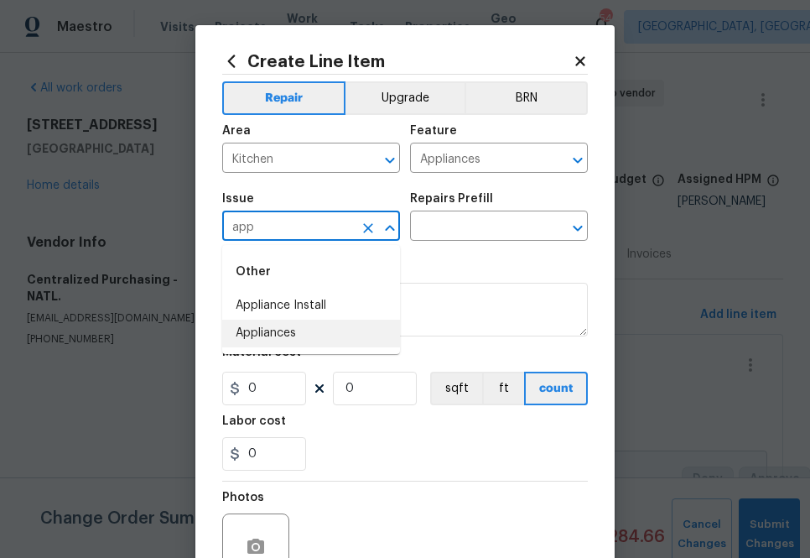
click at [361, 334] on li "Appliances" at bounding box center [311, 333] width 178 height 28
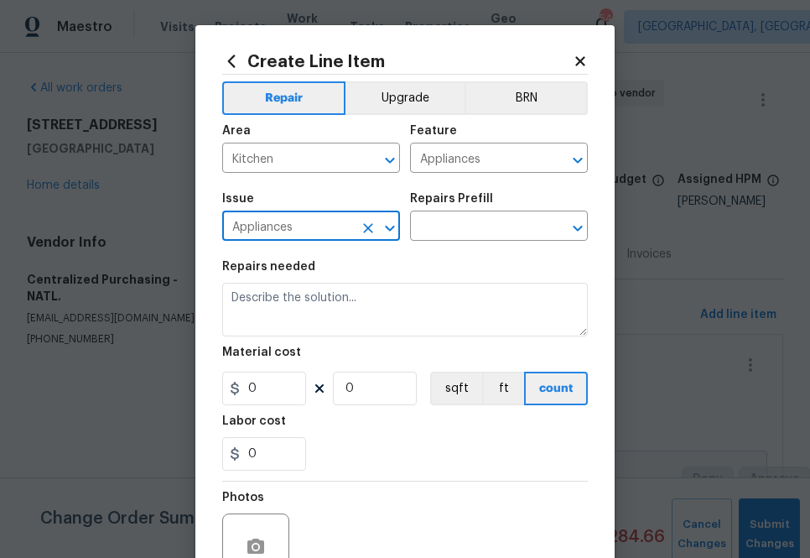
type input "Appliances"
type input "a"
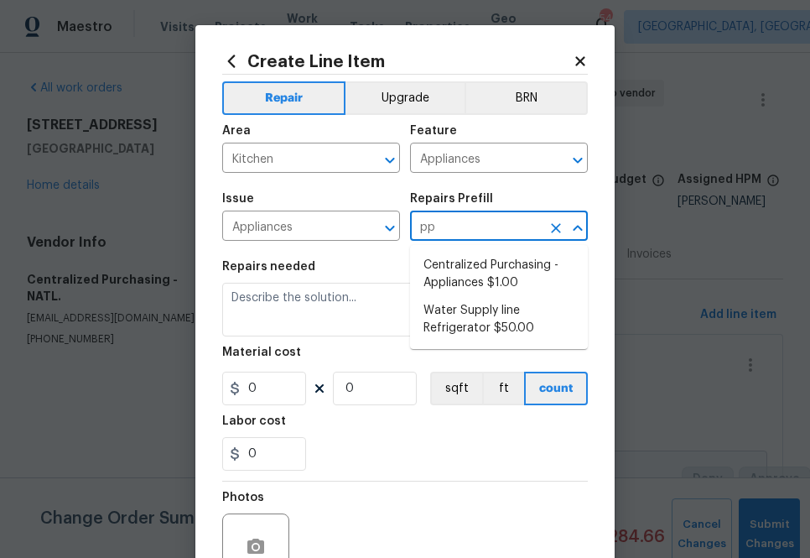
type input "ppl"
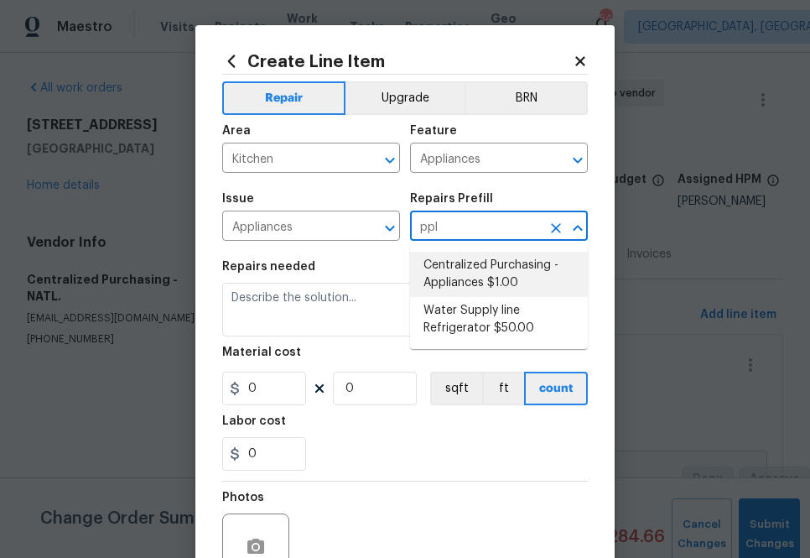
click at [485, 265] on li "Centralized Purchasing - Appliances $1.00" at bounding box center [499, 274] width 178 height 45
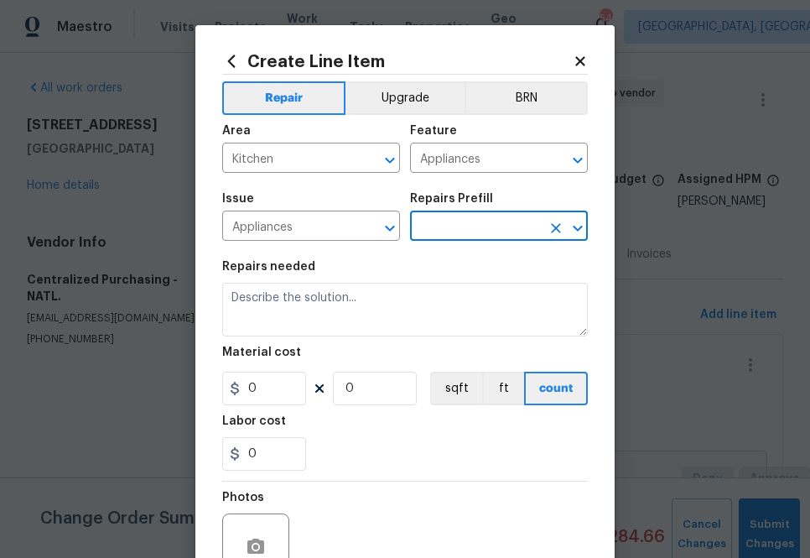
type input "Centralized Purchasing - Appliances $1.00"
type textarea "Appliances purchased by Opendoor"
type input "1"
type input "Centralized Purchasing - Appliances $1.00"
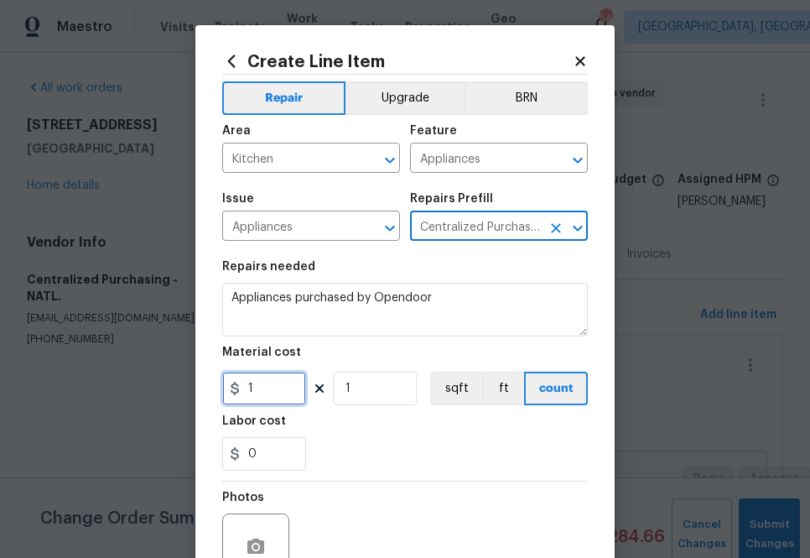
click at [249, 392] on input "1" at bounding box center [264, 388] width 84 height 34
paste input "105.91"
type input "1105.91"
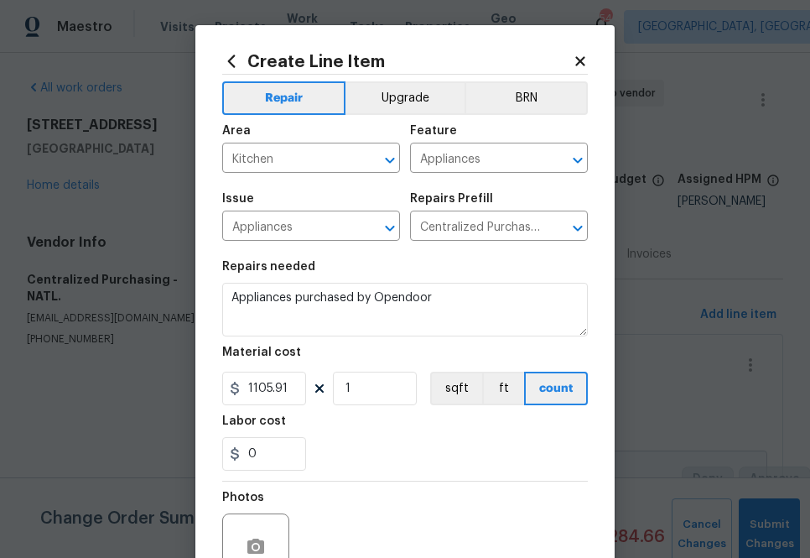
click at [387, 430] on div "Labor cost" at bounding box center [405, 426] width 366 height 22
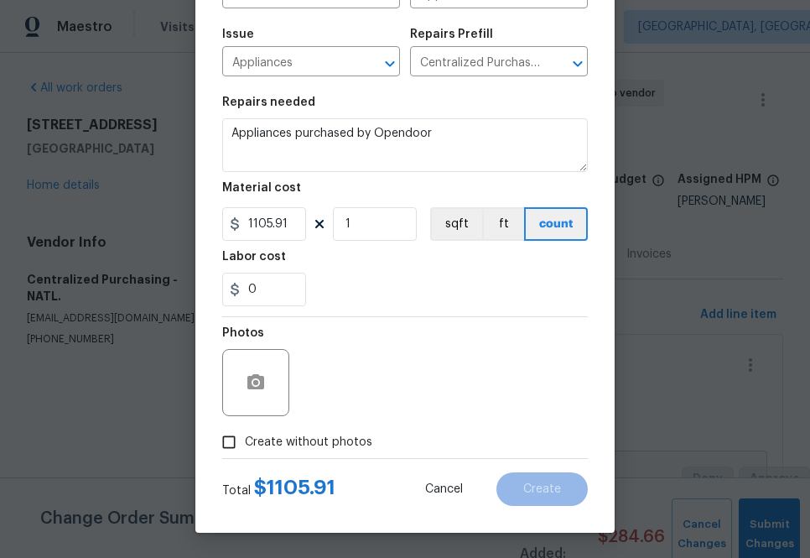
click at [323, 436] on span "Create without photos" at bounding box center [308, 443] width 127 height 18
click at [245, 436] on input "Create without photos" at bounding box center [229, 442] width 32 height 32
checkbox input "true"
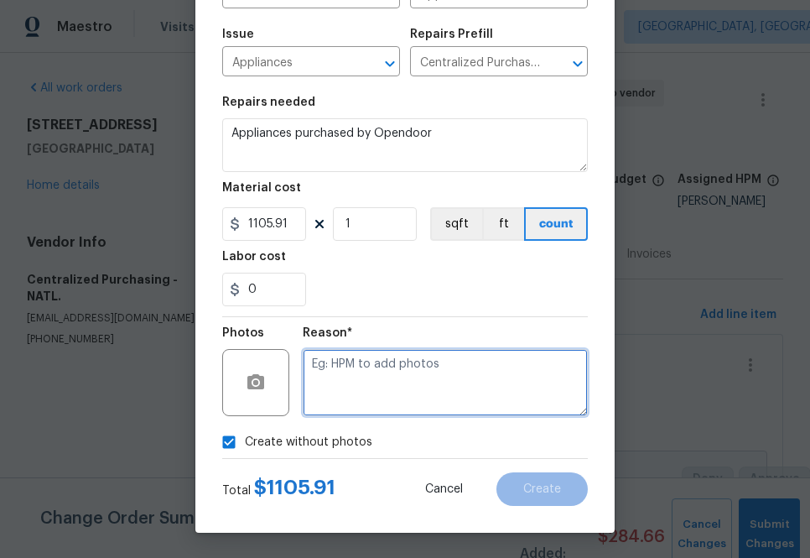
click at [388, 381] on textarea at bounding box center [445, 382] width 285 height 67
type textarea "na"
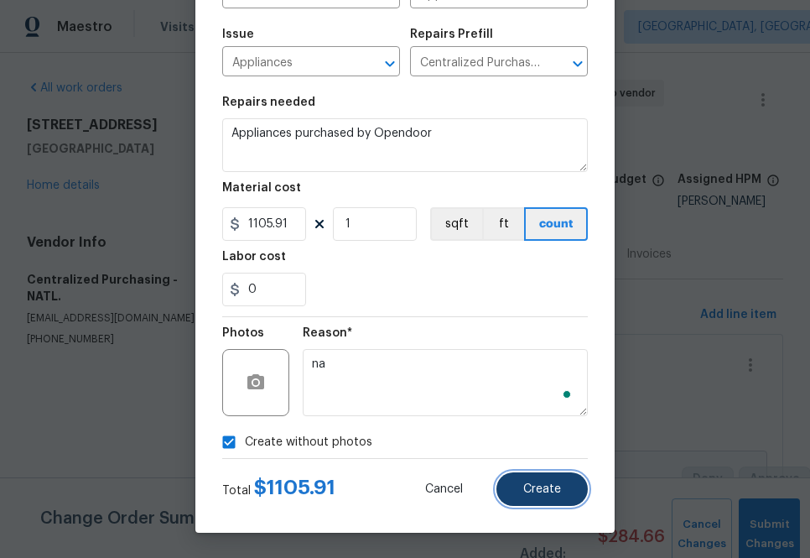
click at [562, 498] on button "Create" at bounding box center [541, 489] width 91 height 34
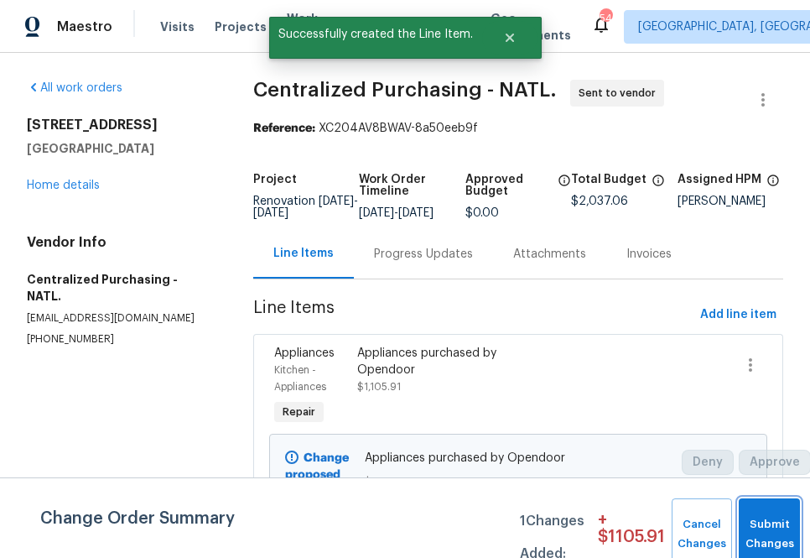
click at [762, 522] on button "Submit Changes" at bounding box center [769, 534] width 61 height 72
